Goal: Task Accomplishment & Management: Complete application form

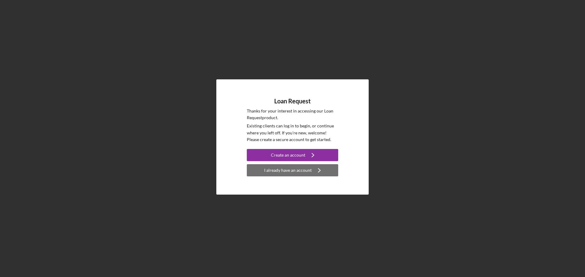
click at [298, 168] on div "I already have an account" at bounding box center [288, 170] width 48 height 12
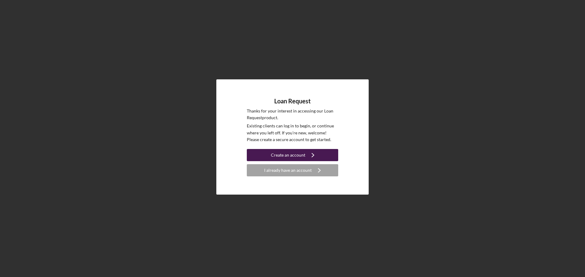
click at [287, 154] on div "Create an account" at bounding box center [288, 155] width 34 height 12
